Goal: Task Accomplishment & Management: Manage account settings

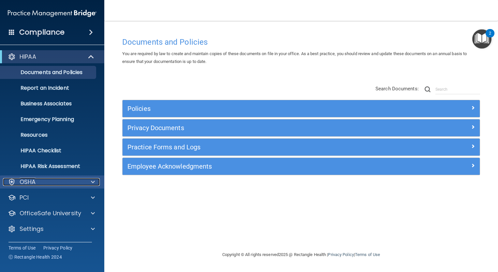
click at [94, 181] on span at bounding box center [93, 182] width 4 height 8
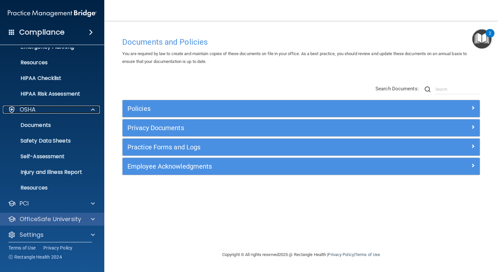
scroll to position [77, 0]
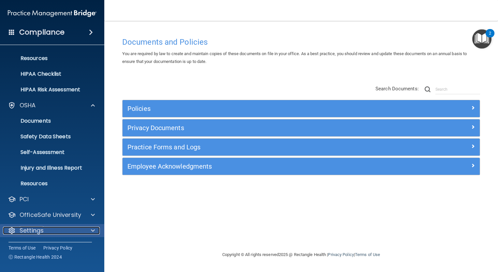
click at [91, 232] on span at bounding box center [93, 231] width 4 height 8
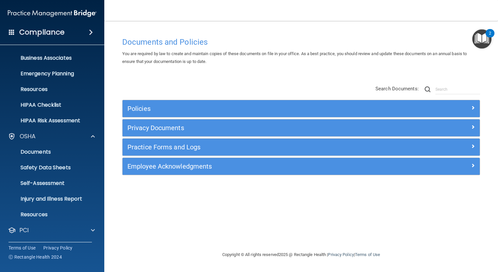
scroll to position [0, 0]
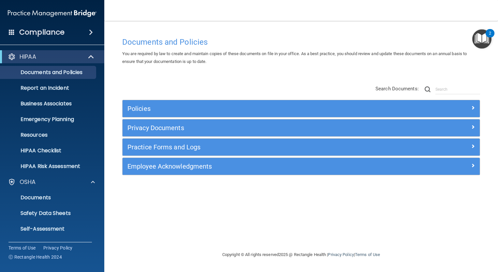
click at [9, 31] on span at bounding box center [12, 32] width 6 height 6
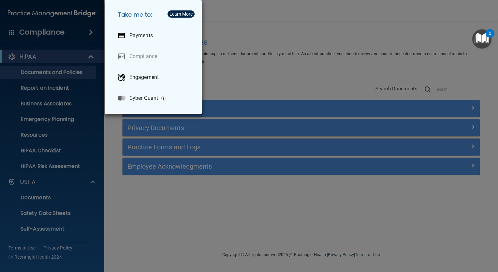
drag, startPoint x: 82, startPoint y: 37, endPoint x: 86, endPoint y: 32, distance: 6.5
click at [83, 36] on div "Take me to: Payments Compliance Engagement Cyber Quant" at bounding box center [249, 136] width 498 height 272
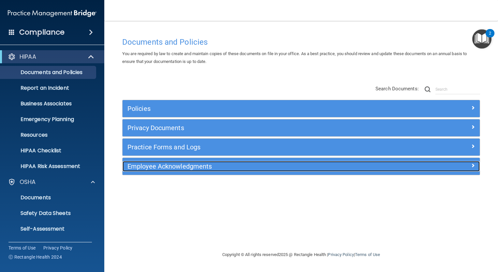
click at [475, 164] on span at bounding box center [473, 165] width 4 height 8
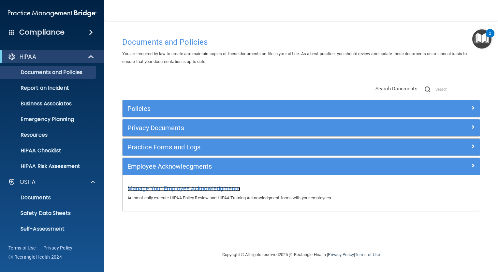
click at [148, 189] on span "Manage Your Employee Acknowledgments" at bounding box center [184, 188] width 113 height 7
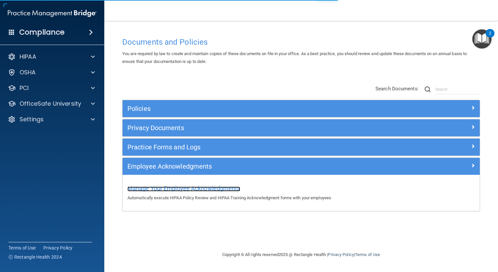
click at [220, 189] on span "Manage Your Employee Acknowledgments" at bounding box center [184, 188] width 113 height 7
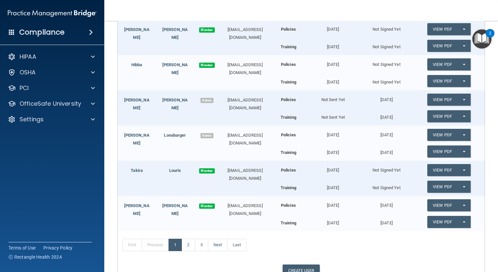
scroll to position [146, 0]
click at [188, 246] on link "2" at bounding box center [188, 245] width 13 height 12
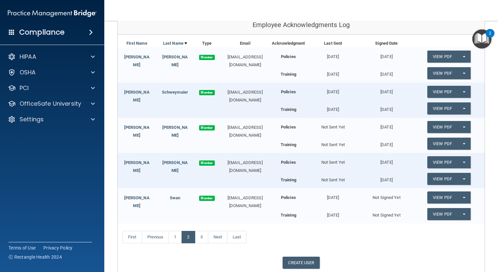
scroll to position [125, 0]
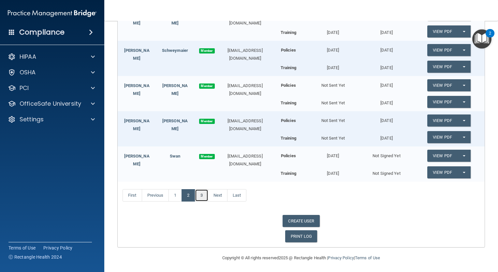
click at [202, 195] on link "3" at bounding box center [201, 195] width 13 height 12
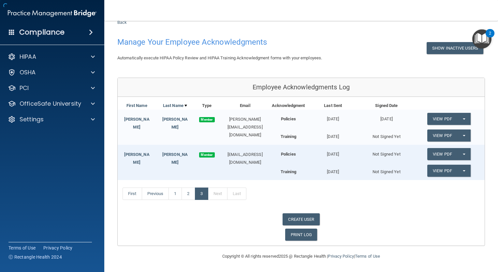
scroll to position [20, 0]
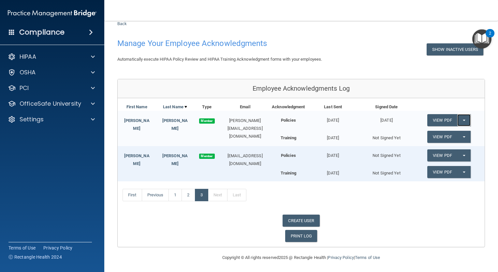
click at [458, 120] on button "Split button!" at bounding box center [464, 120] width 13 height 12
click at [443, 135] on link "Update Acknowledgment" at bounding box center [458, 133] width 60 height 10
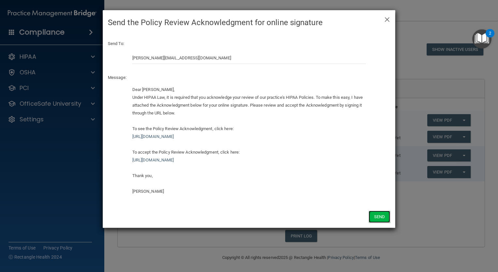
click at [381, 217] on button "Send" at bounding box center [380, 217] width 22 height 12
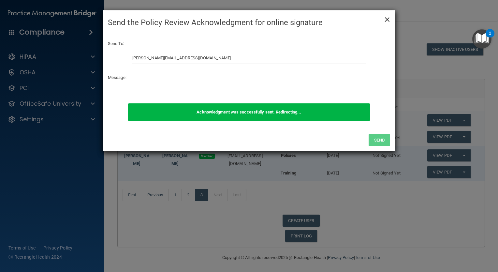
click at [389, 17] on span "×" at bounding box center [388, 18] width 6 height 13
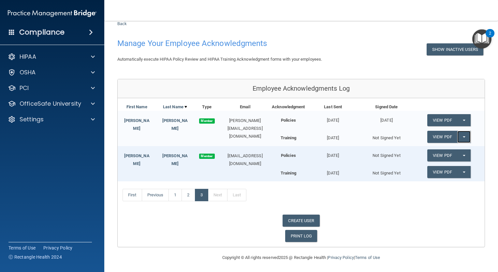
click at [458, 133] on button "Split button!" at bounding box center [464, 137] width 13 height 12
click at [446, 149] on link "Send Acknowledgment PDF" at bounding box center [460, 150] width 65 height 10
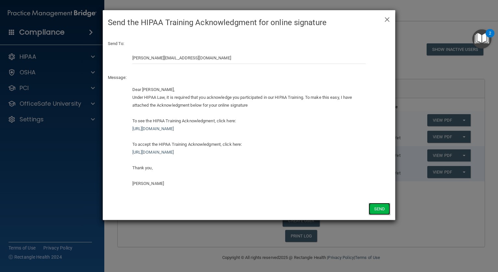
click at [386, 209] on button "Send" at bounding box center [380, 209] width 22 height 12
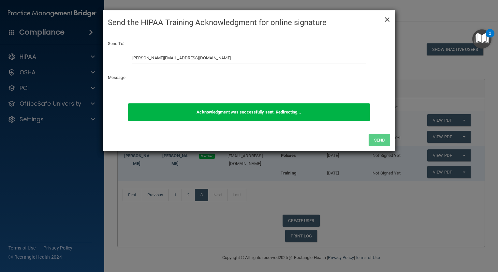
click at [390, 19] on span "×" at bounding box center [388, 18] width 6 height 13
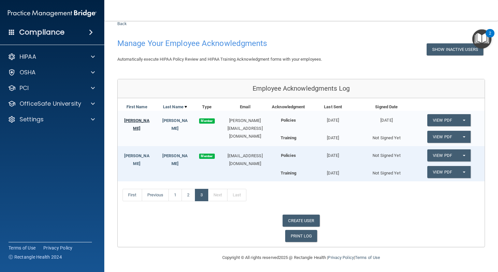
click at [135, 119] on link "[PERSON_NAME]" at bounding box center [136, 124] width 25 height 13
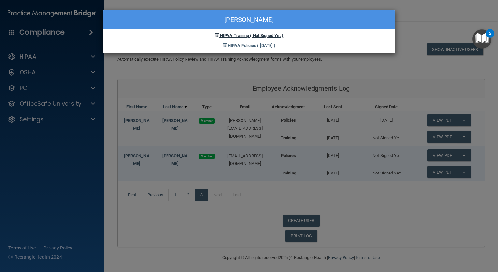
click at [269, 33] on span "( Not Signed Yet )" at bounding box center [266, 35] width 33 height 5
click at [257, 33] on span "( Not Signed Yet )" at bounding box center [266, 35] width 33 height 5
click at [250, 35] on span "( Not Signed Yet )" at bounding box center [266, 35] width 33 height 5
drag, startPoint x: 250, startPoint y: 35, endPoint x: 217, endPoint y: 35, distance: 33.6
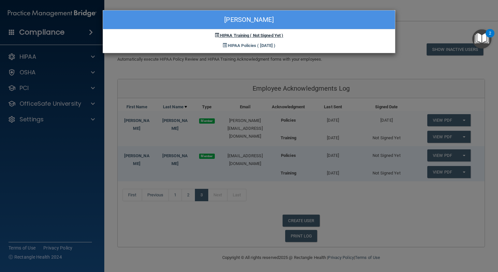
click at [217, 35] on span at bounding box center [217, 35] width 4 height 4
click at [225, 36] on span "HIPAA Training" at bounding box center [234, 35] width 29 height 5
click at [226, 34] on span "HIPAA Training" at bounding box center [234, 35] width 29 height 5
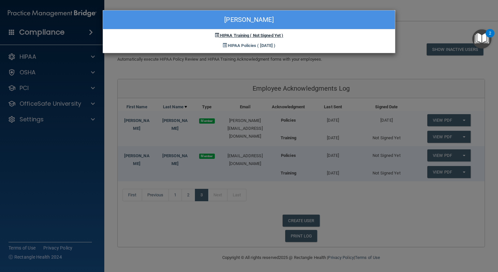
click at [215, 34] on span at bounding box center [217, 35] width 4 height 4
click at [402, 22] on div "[PERSON_NAME] HIPAA Training ( Not Signed Yet ) HIPAA Policies ( [DATE] )" at bounding box center [249, 136] width 498 height 272
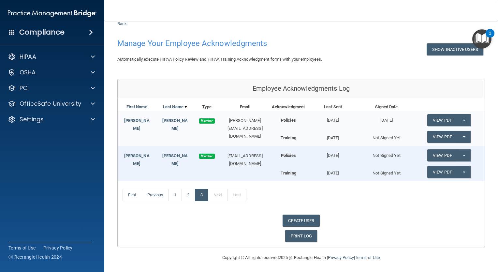
click at [385, 138] on div "Not Signed Yet" at bounding box center [386, 136] width 53 height 11
click at [463, 120] on span "button" at bounding box center [464, 120] width 3 height 1
click at [470, 104] on div "Acknowledgment Last Sent Signed Date" at bounding box center [378, 107] width 214 height 8
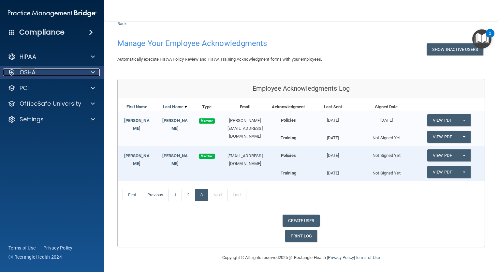
click at [94, 72] on span at bounding box center [93, 72] width 4 height 8
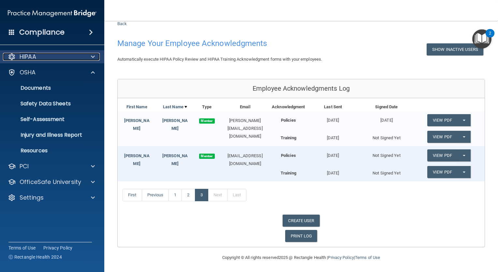
click at [93, 57] on span at bounding box center [93, 57] width 4 height 8
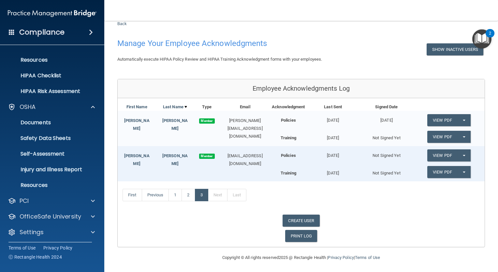
scroll to position [77, 0]
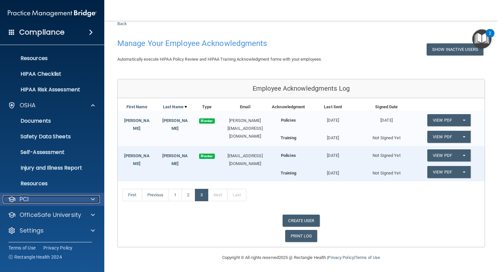
click at [93, 198] on span at bounding box center [93, 199] width 4 height 8
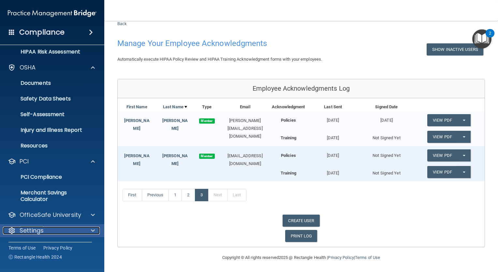
click at [94, 230] on span at bounding box center [93, 231] width 4 height 8
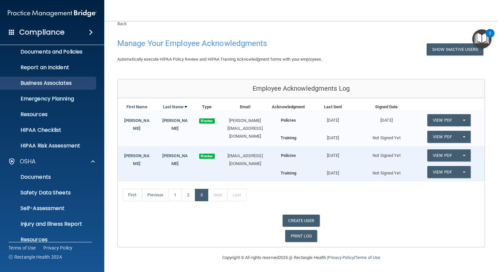
scroll to position [0, 0]
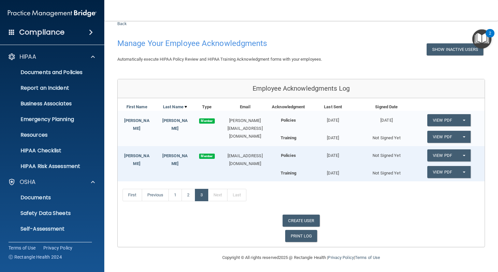
click at [90, 34] on span at bounding box center [91, 32] width 4 height 8
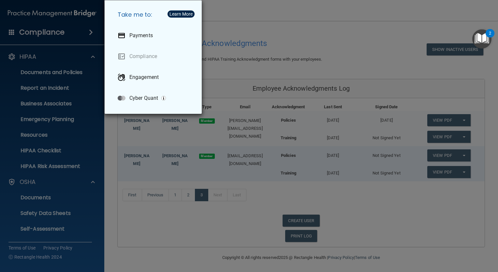
click at [288, 12] on div "Take me to: Payments Compliance Engagement Cyber Quant" at bounding box center [249, 136] width 498 height 272
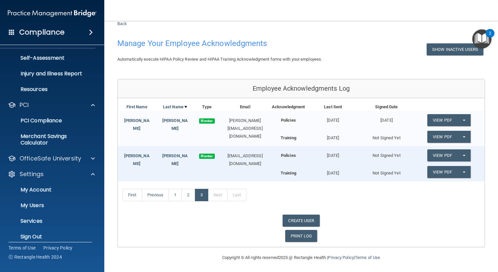
scroll to position [177, 0]
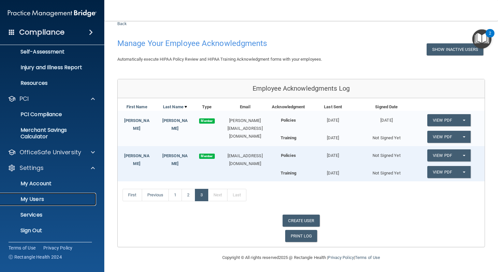
click at [35, 198] on p "My Users" at bounding box center [48, 199] width 89 height 7
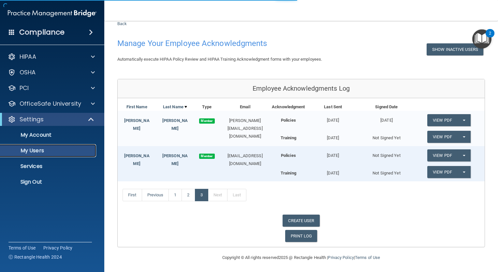
select select "20"
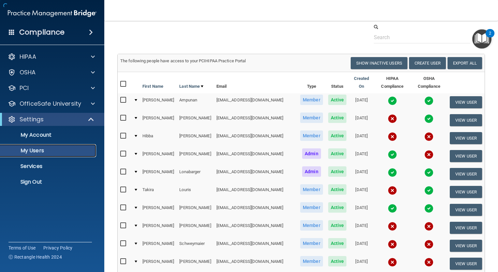
scroll to position [164, 0]
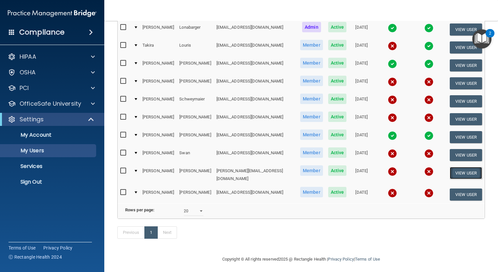
click at [464, 167] on button "View User" at bounding box center [466, 173] width 32 height 12
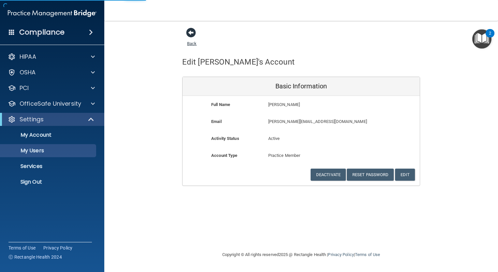
select select "20"
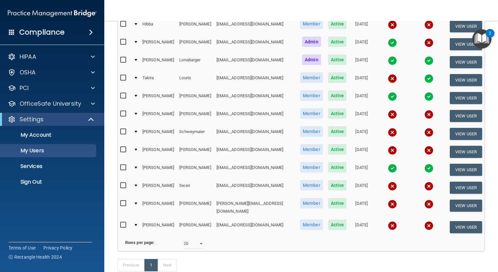
scroll to position [136, 0]
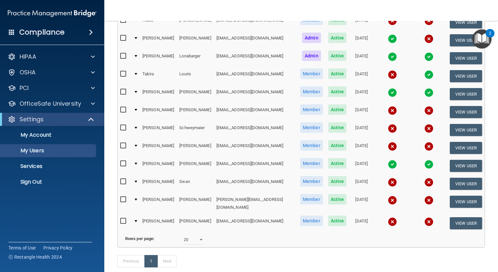
click at [123, 197] on input "checkbox" at bounding box center [124, 199] width 8 height 5
checkbox input "true"
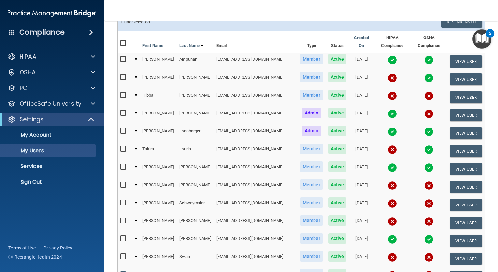
scroll to position [0, 2]
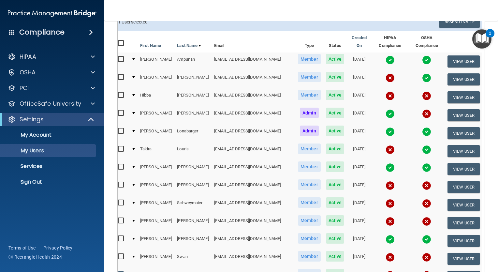
click at [446, 31] on th at bounding box center [464, 41] width 38 height 21
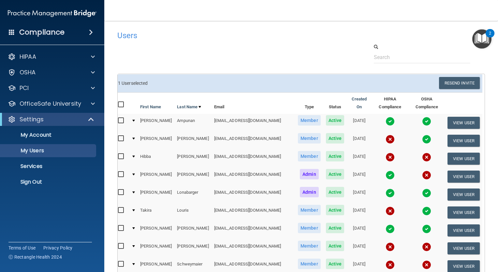
scroll to position [0, 0]
click at [460, 85] on button "Resend Invite" at bounding box center [459, 83] width 41 height 12
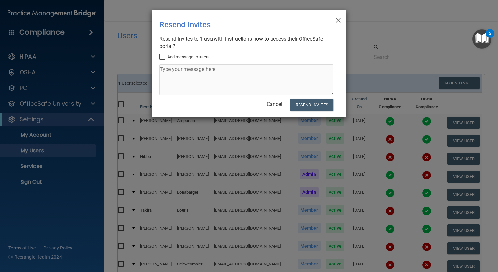
click at [160, 55] on input "Add message to users" at bounding box center [163, 56] width 8 height 5
checkbox input "true"
click at [169, 75] on textarea at bounding box center [246, 79] width 174 height 31
type textarea "This is from [PERSON_NAME]"
drag, startPoint x: 307, startPoint y: 102, endPoint x: 291, endPoint y: 103, distance: 16.0
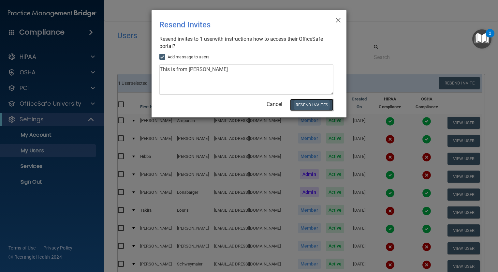
drag, startPoint x: 291, startPoint y: 103, endPoint x: 294, endPoint y: 100, distance: 4.4
click at [294, 100] on button "Resend Invites" at bounding box center [311, 105] width 43 height 12
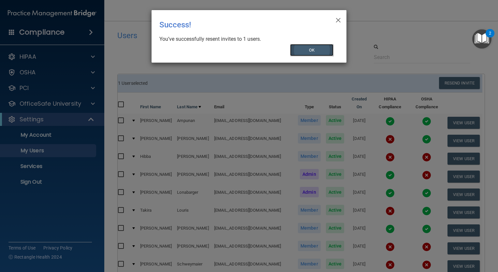
click at [307, 49] on button "OK" at bounding box center [312, 50] width 44 height 12
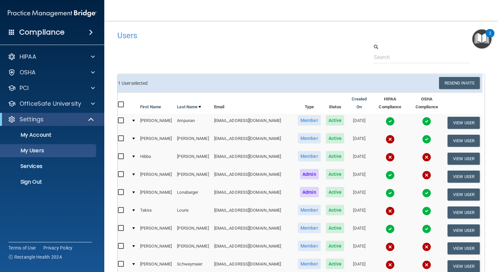
click at [121, 136] on input "checkbox" at bounding box center [122, 138] width 8 height 5
checkbox input "true"
click at [120, 154] on input "checkbox" at bounding box center [122, 156] width 8 height 5
checkbox input "true"
click at [418, 138] on td at bounding box center [427, 141] width 36 height 18
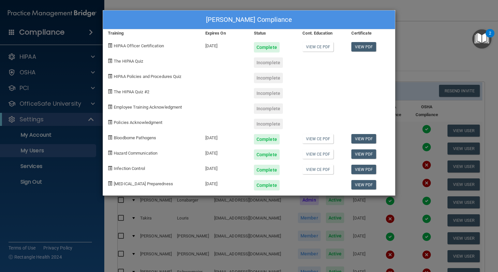
click at [408, 15] on div "[PERSON_NAME] Compliance Training Expires On Status Cont. Education Certificate…" at bounding box center [249, 136] width 498 height 272
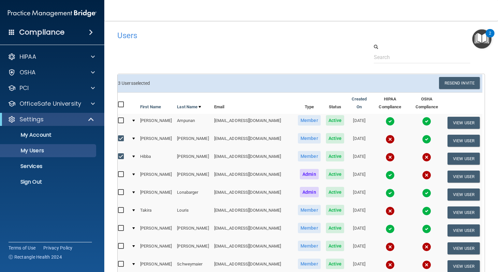
click at [121, 172] on input "checkbox" at bounding box center [122, 174] width 8 height 5
checkbox input "true"
click at [121, 208] on input "checkbox" at bounding box center [122, 210] width 8 height 5
checkbox input "true"
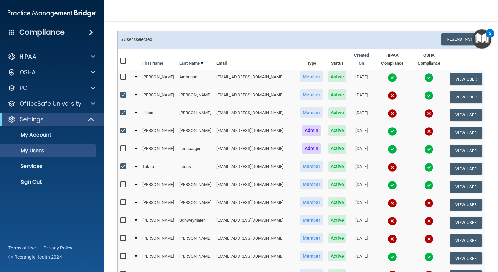
scroll to position [59, 0]
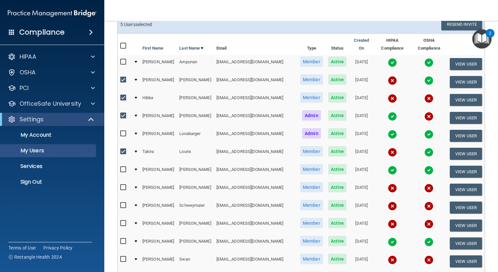
click at [122, 185] on input "checkbox" at bounding box center [124, 187] width 8 height 5
checkbox input "true"
click at [122, 203] on input "checkbox" at bounding box center [124, 205] width 8 height 5
checkbox input "true"
click at [123, 221] on input "checkbox" at bounding box center [124, 223] width 8 height 5
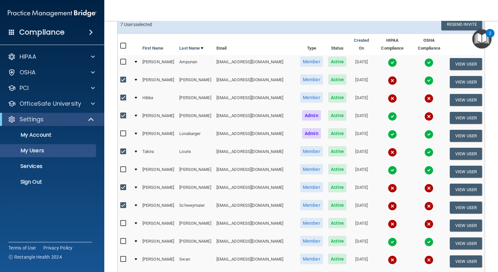
checkbox input "true"
click at [122, 257] on input "checkbox" at bounding box center [124, 259] width 8 height 5
checkbox input "true"
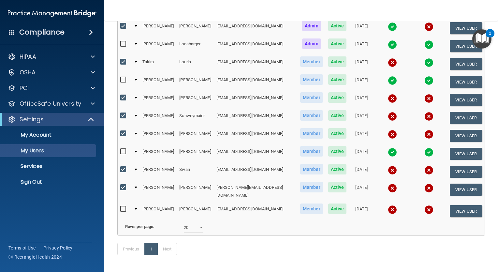
scroll to position [165, 0]
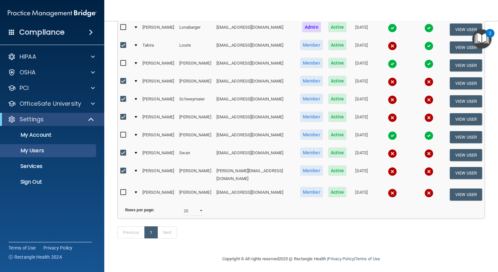
click at [123, 190] on input "checkbox" at bounding box center [124, 192] width 8 height 5
checkbox input "true"
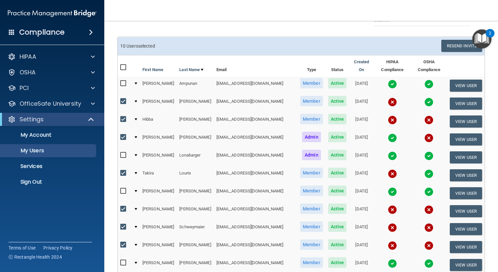
scroll to position [36, 0]
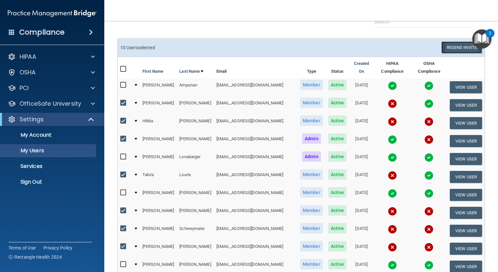
click at [449, 46] on button "Resend Invite" at bounding box center [462, 47] width 41 height 12
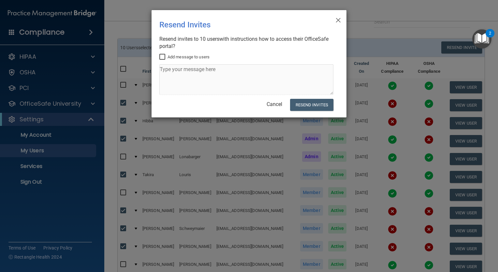
click at [160, 56] on input "Add message to users" at bounding box center [163, 56] width 8 height 5
checkbox input "true"
click at [171, 74] on textarea at bounding box center [246, 79] width 174 height 31
click at [170, 70] on textarea at bounding box center [246, 79] width 174 height 31
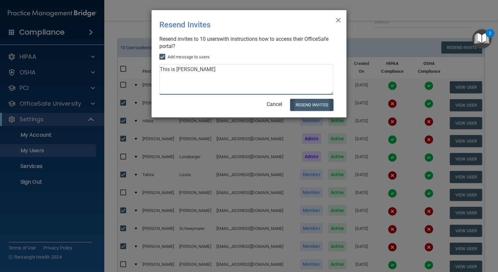
type textarea "This is [PERSON_NAME]"
click at [305, 107] on button "Resend Invites" at bounding box center [311, 105] width 43 height 12
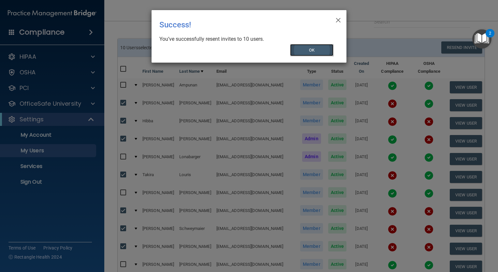
click at [310, 49] on button "OK" at bounding box center [312, 50] width 44 height 12
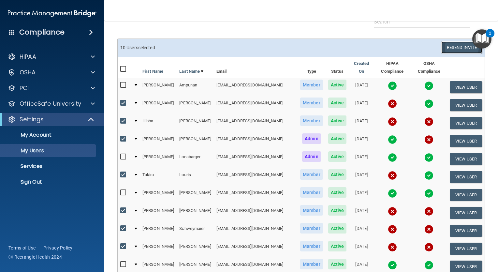
click at [442, 49] on button "Resend Invite" at bounding box center [462, 47] width 41 height 12
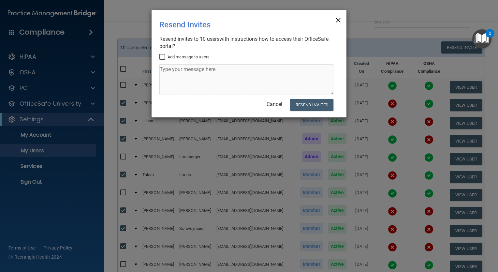
click at [340, 17] on span "×" at bounding box center [339, 19] width 6 height 13
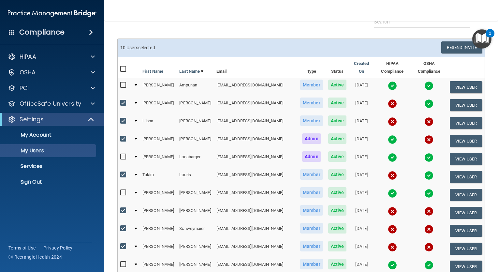
scroll to position [165, 0]
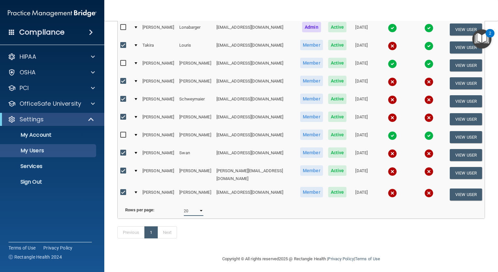
click at [200, 206] on select "10 20 30 40 all" at bounding box center [194, 211] width 20 height 10
select select "30"
click at [184, 206] on select "10 20 30 40 all" at bounding box center [194, 211] width 20 height 10
click at [154, 232] on link "1" at bounding box center [150, 232] width 13 height 12
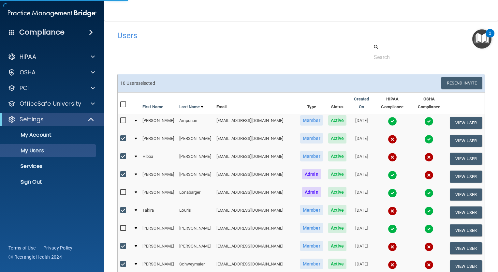
select select "30"
